Goal: Transaction & Acquisition: Purchase product/service

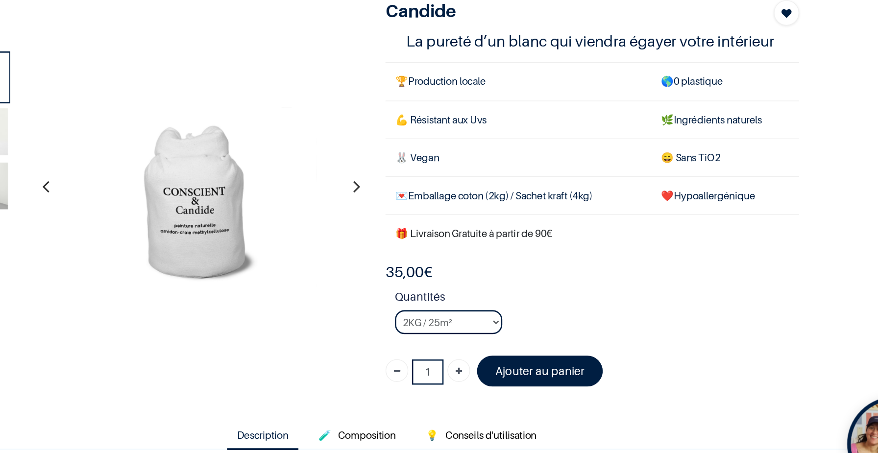
scroll to position [58, 0]
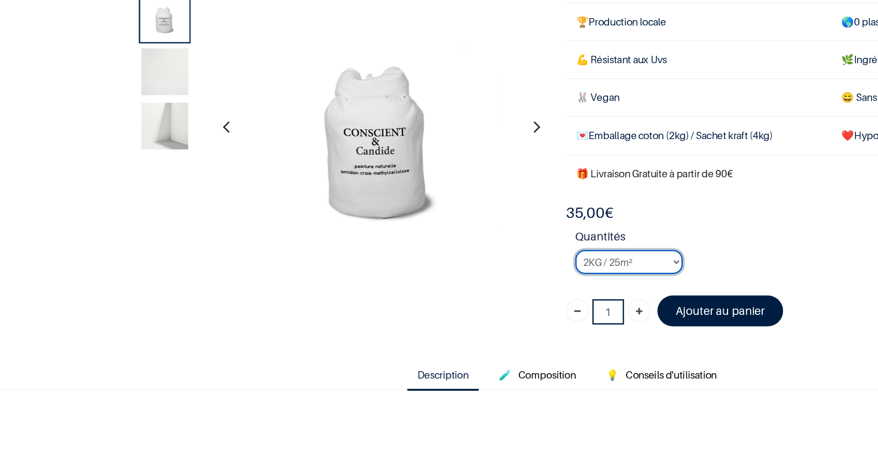
select select "3"
click option "8KG / 100m²" at bounding box center [0, 0] width 0 height 0
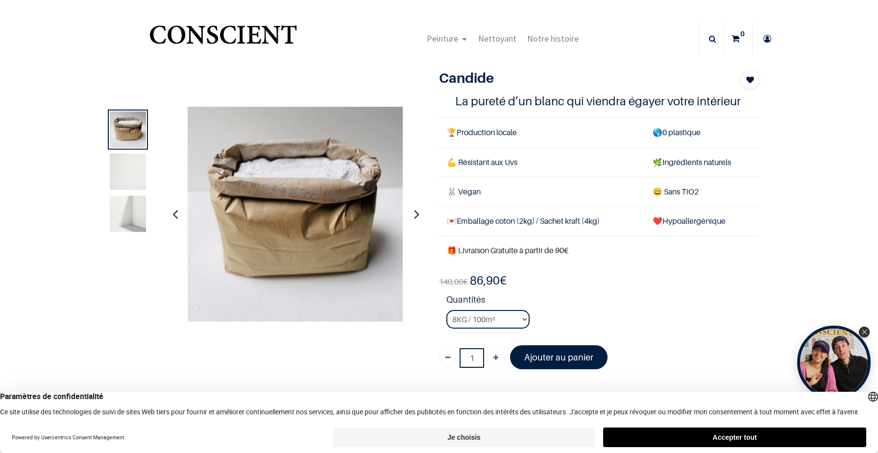
click at [742, 444] on button "Accepter tout" at bounding box center [734, 438] width 263 height 20
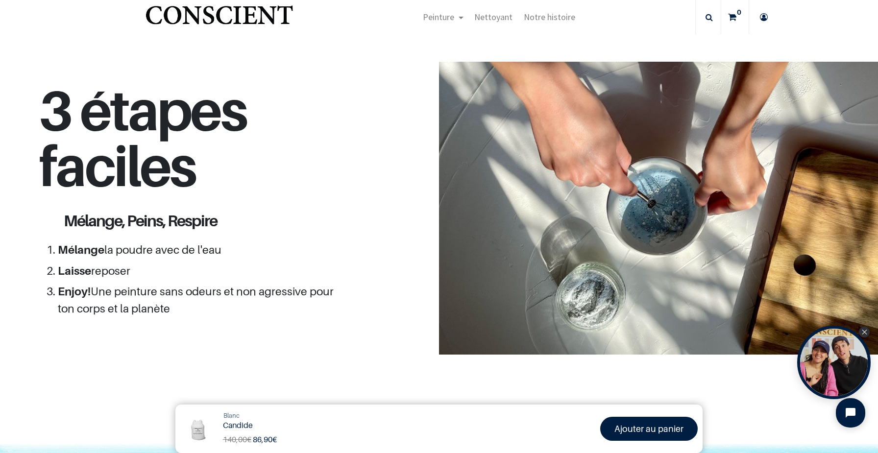
scroll to position [831, 0]
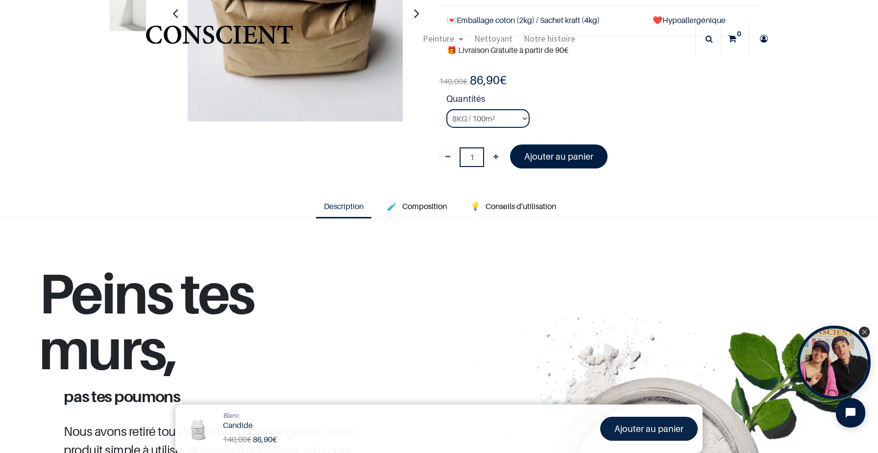
scroll to position [59, 0]
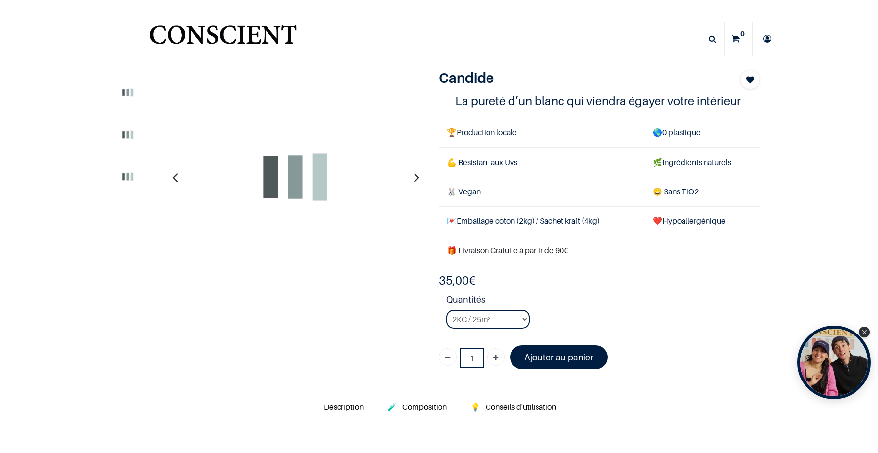
select select "3"
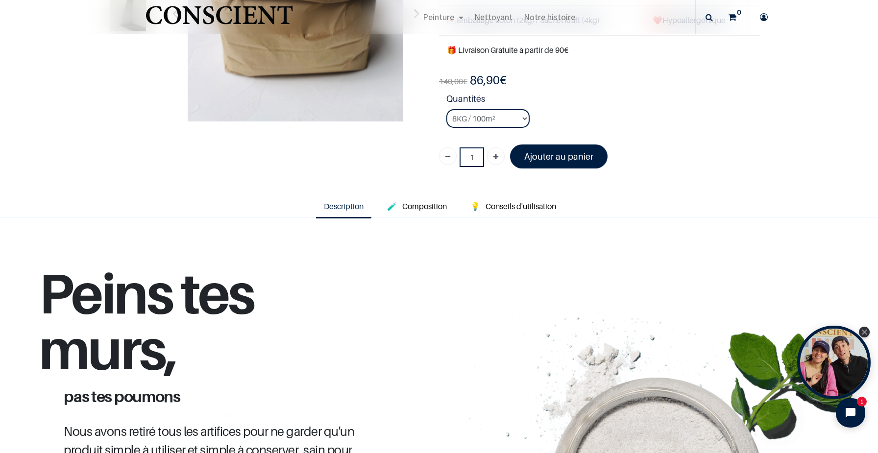
scroll to position [147, 0]
